Goal: Find specific page/section: Find specific page/section

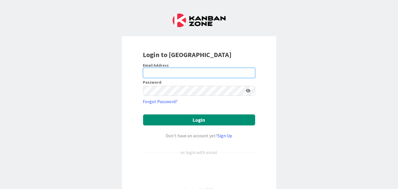
click at [149, 70] on input "email" at bounding box center [199, 73] width 112 height 10
type input "Balajimanohar.Mali@mrcglobal.com"
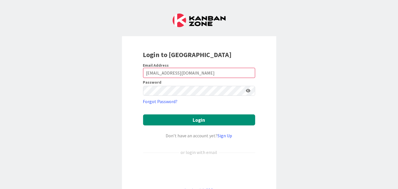
drag, startPoint x: 45, startPoint y: 56, endPoint x: 96, endPoint y: 83, distance: 56.9
click at [45, 56] on div "Login to Kanban Zone Email Address Balajimanohar.Mali@mrcglobal.com Password Fo…" at bounding box center [199, 94] width 398 height 189
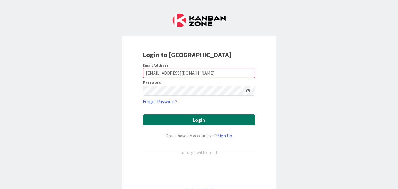
click at [211, 121] on button "Login" at bounding box center [199, 119] width 112 height 11
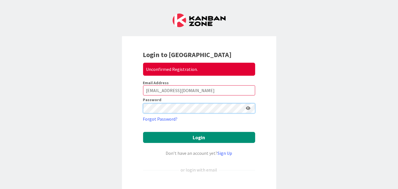
click at [72, 107] on div "Login to Kanban Zone Unconfirmed Registration. Email Address Balajimanohar.Mali…" at bounding box center [199, 94] width 398 height 189
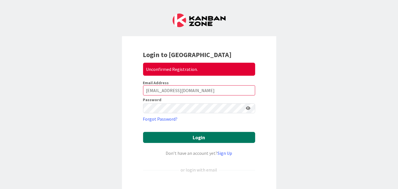
click at [181, 137] on button "Login" at bounding box center [199, 137] width 112 height 11
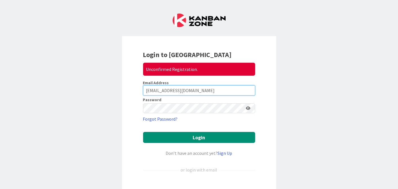
click at [220, 92] on input "Balajimanohar.Mali@mrcglobal.com" at bounding box center [199, 90] width 112 height 10
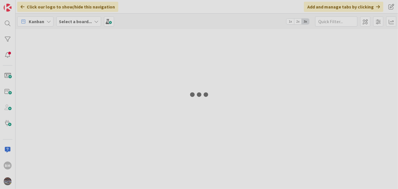
type input "1943"
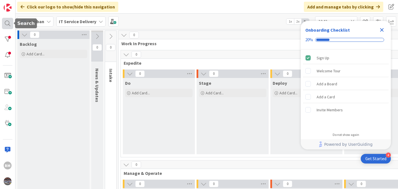
click at [10, 28] on div at bounding box center [7, 23] width 11 height 11
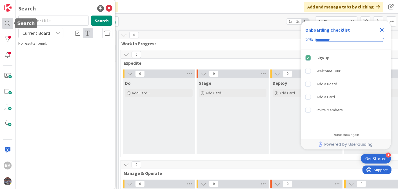
click at [10, 26] on div at bounding box center [7, 23] width 11 height 11
click at [57, 19] on input "text" at bounding box center [53, 21] width 70 height 10
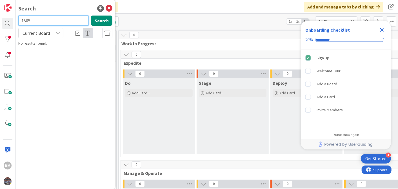
type input "1505"
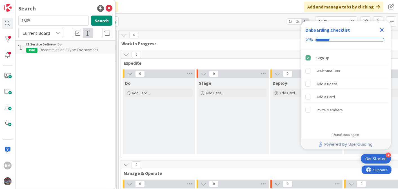
click at [47, 50] on span "Decommission Skype Environment" at bounding box center [69, 49] width 58 height 5
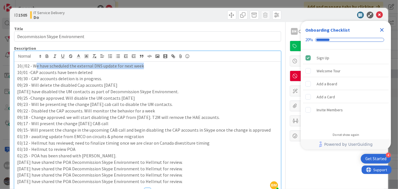
drag, startPoint x: 35, startPoint y: 57, endPoint x: 152, endPoint y: 64, distance: 117.5
click at [152, 64] on p "10//02 - We have scheduled the external DNS update for next week" at bounding box center [147, 66] width 261 height 6
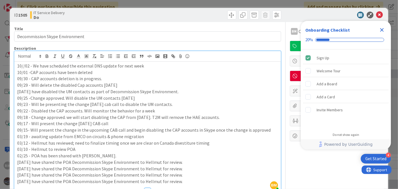
click at [111, 99] on p "09/25 -Change approved. Will disable the UM contacts today" at bounding box center [147, 98] width 261 height 6
